Goal: Task Accomplishment & Management: Use online tool/utility

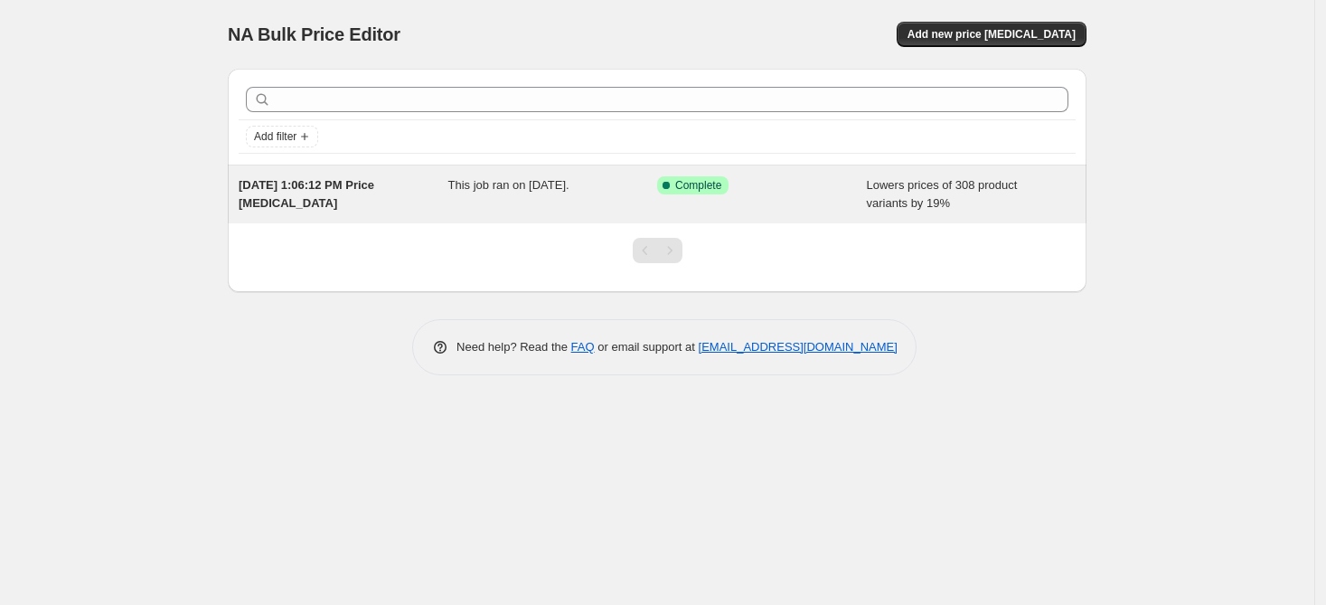
click at [537, 192] on span "This job ran on [DATE]." at bounding box center [508, 185] width 121 height 14
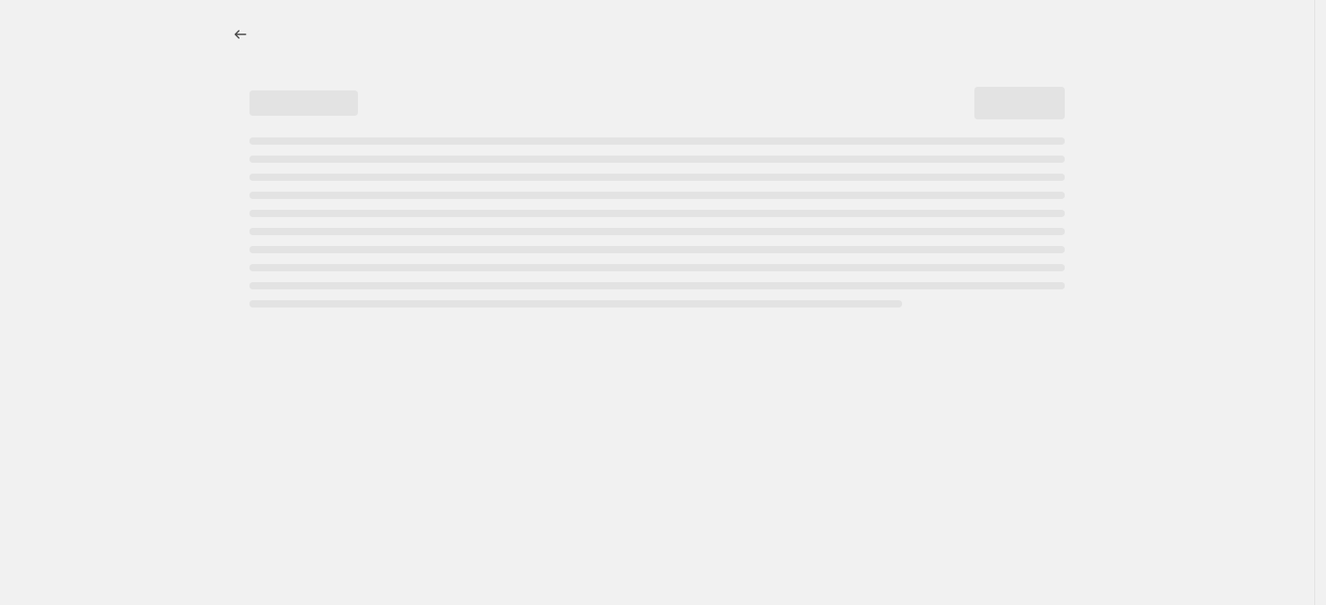
select select "percentage"
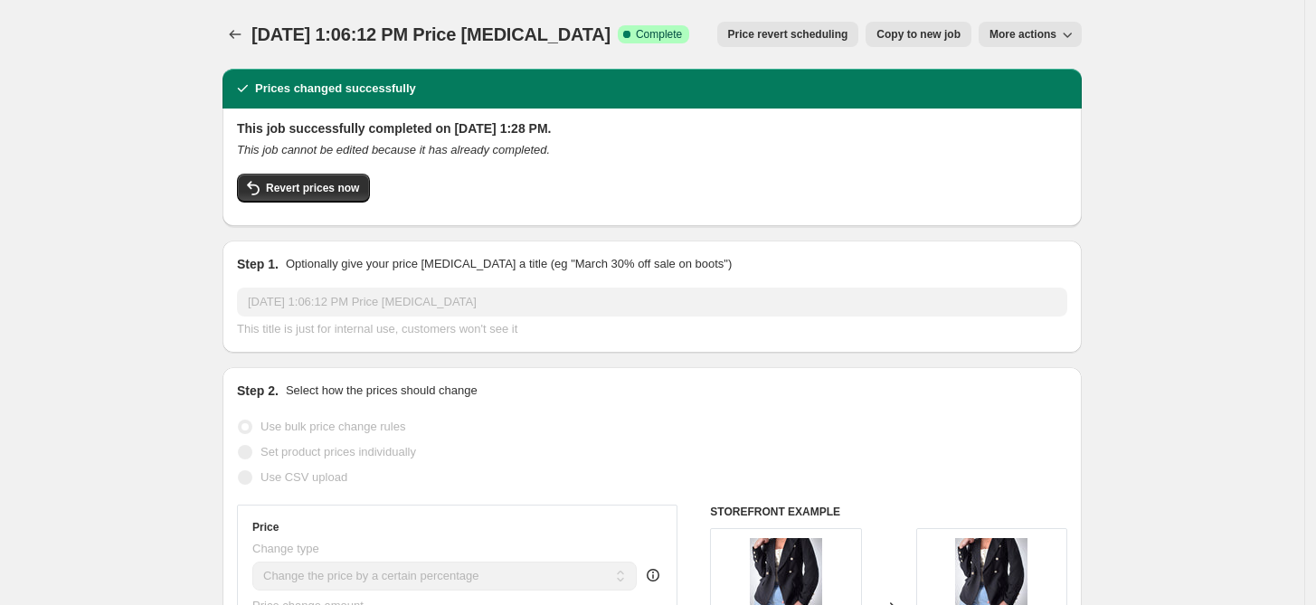
click at [1067, 27] on icon "button" at bounding box center [1067, 34] width 18 height 18
